Goal: Book appointment/travel/reservation

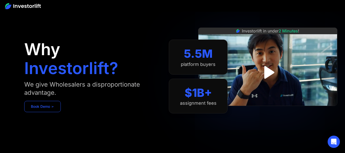
click at [39, 105] on link "Book Demo ➢" at bounding box center [42, 106] width 37 height 11
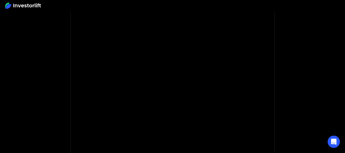
scroll to position [58, 0]
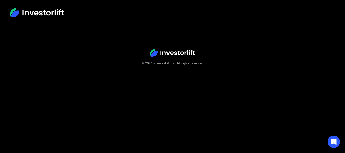
scroll to position [32, 0]
